Goal: Find specific page/section: Find specific page/section

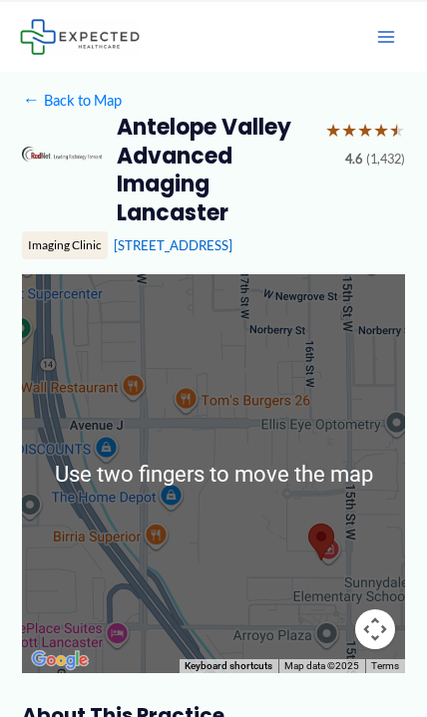
scroll to position [73, 0]
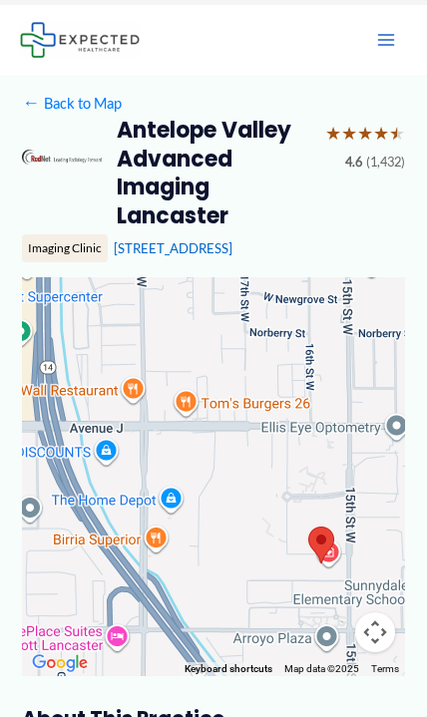
click at [97, 104] on link "← Back to Map" at bounding box center [71, 103] width 99 height 27
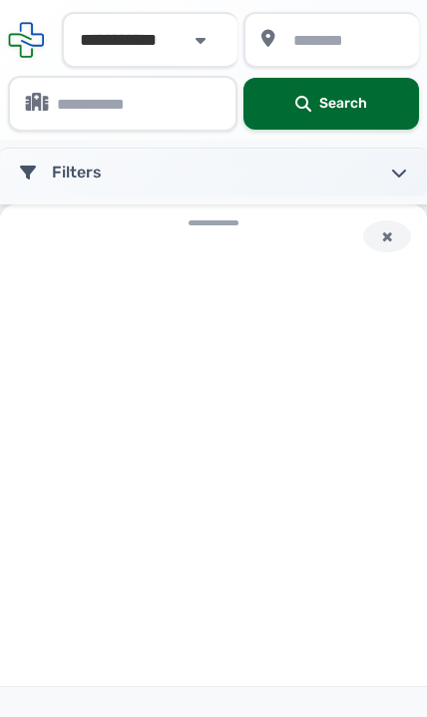
type input "*****"
